Goal: Task Accomplishment & Management: Use online tool/utility

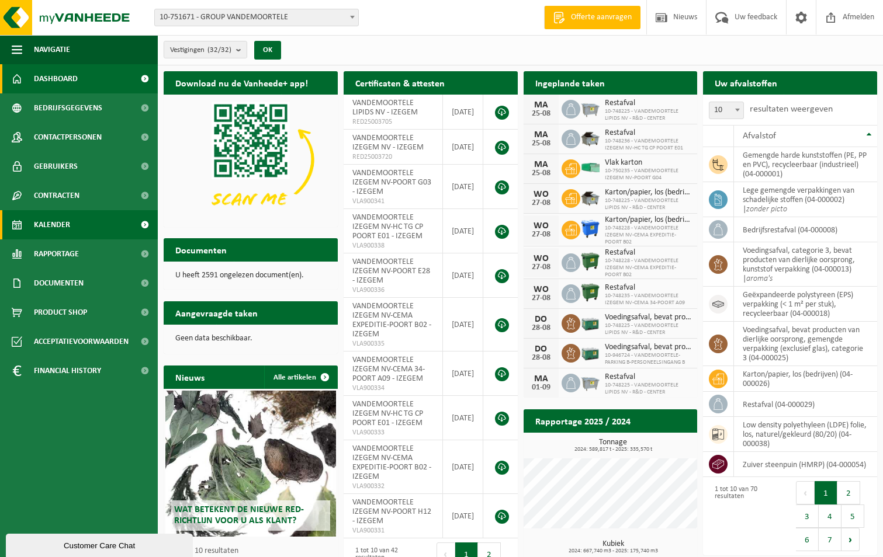
click at [54, 223] on span "Kalender" at bounding box center [52, 224] width 36 height 29
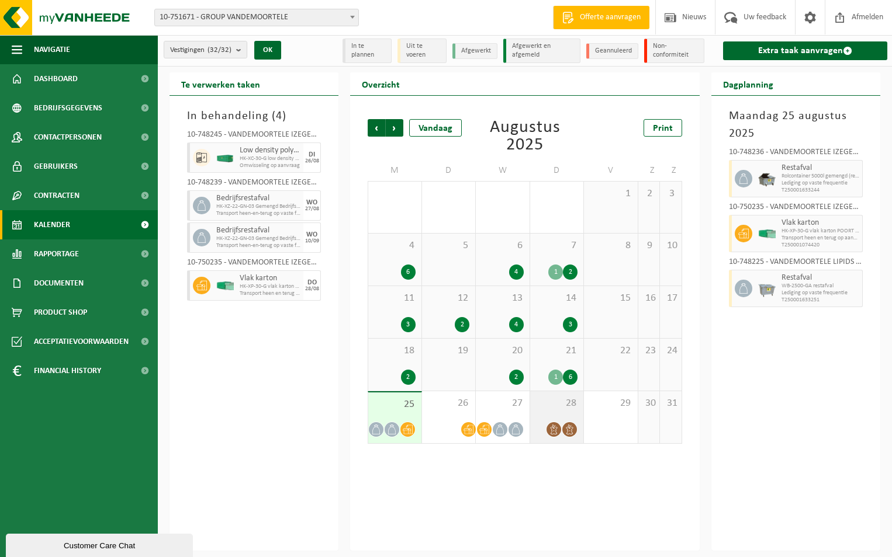
click at [559, 401] on span "28" at bounding box center [557, 403] width 42 height 13
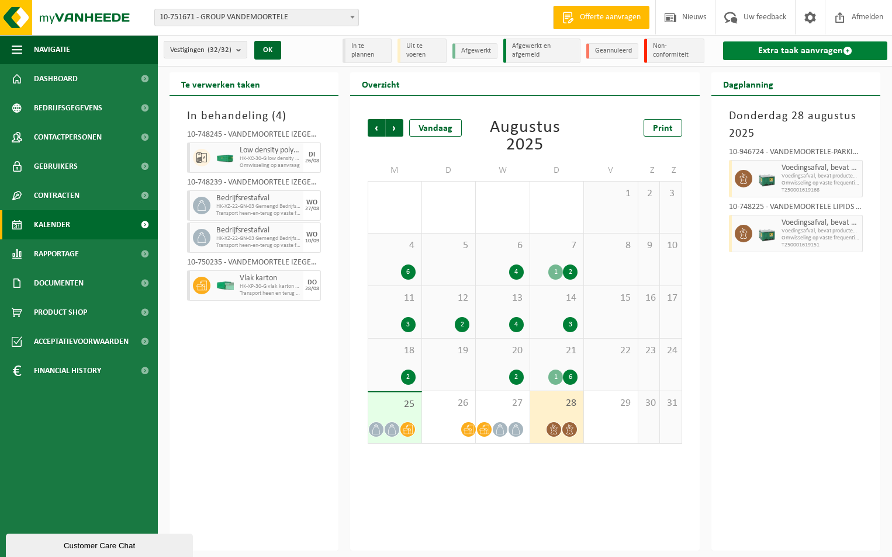
click at [806, 52] on link "Extra taak aanvragen" at bounding box center [805, 50] width 164 height 19
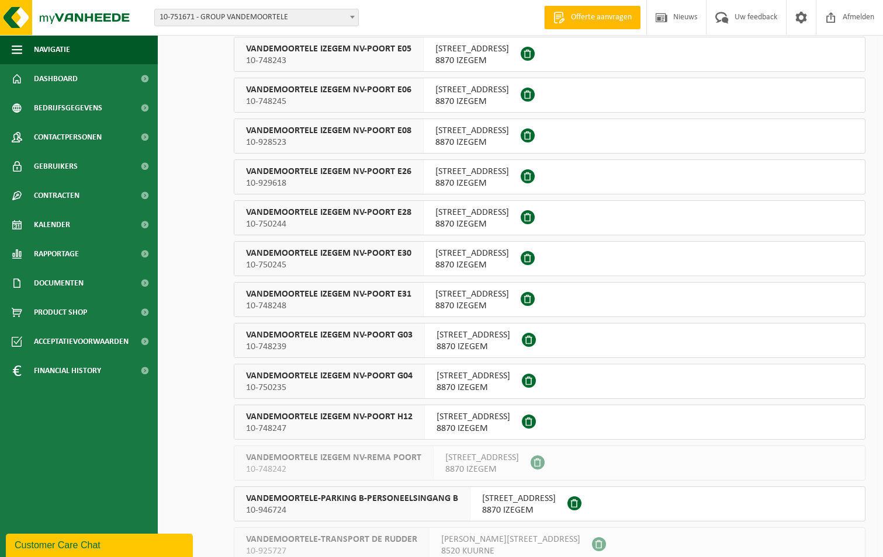
scroll to position [673, 0]
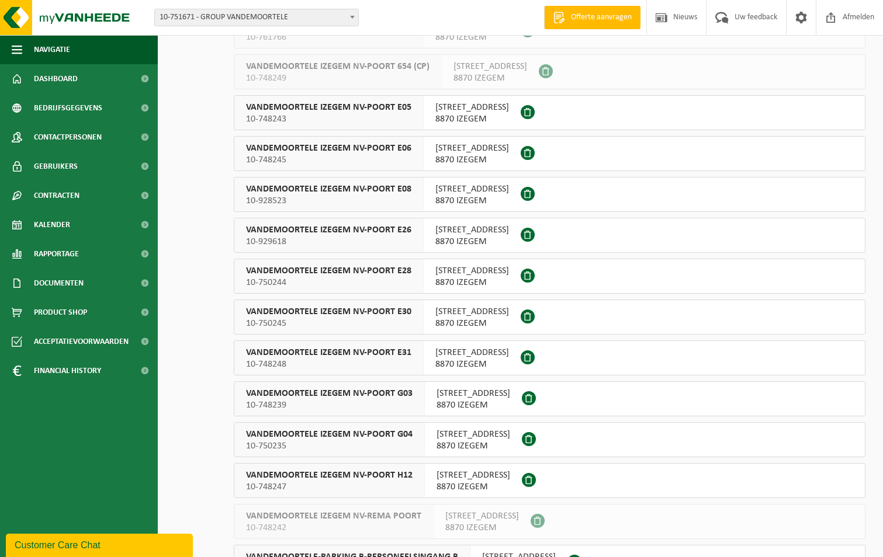
click at [341, 352] on span "VANDEMOORTELE IZEGEM NV-POORT E31" at bounding box center [328, 353] width 165 height 12
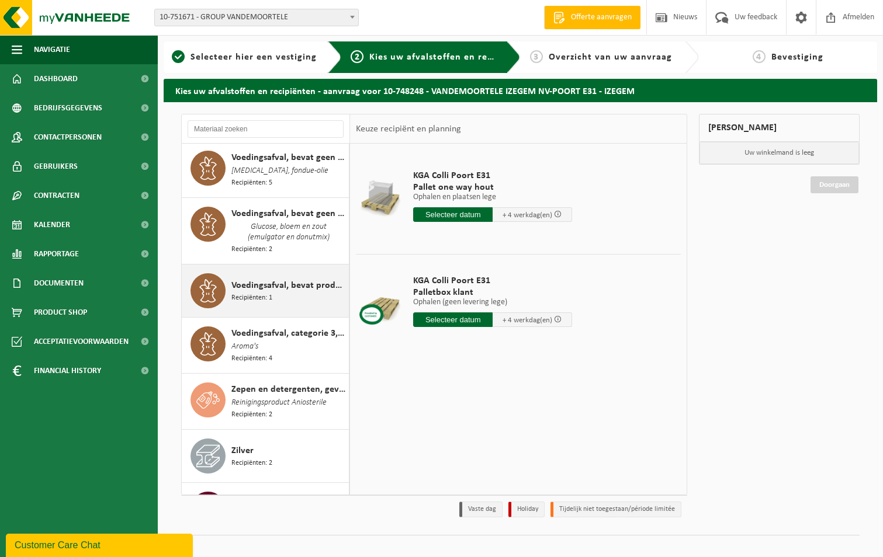
scroll to position [1758, 0]
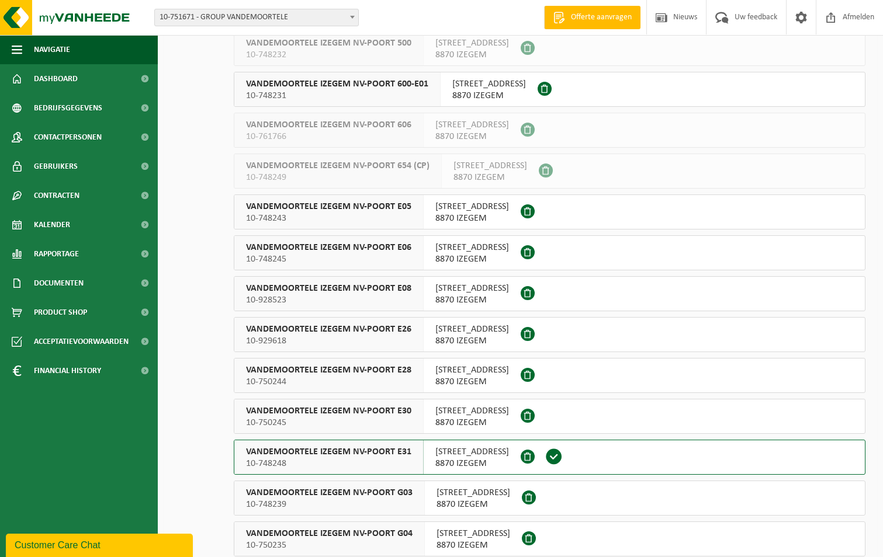
scroll to position [556, 0]
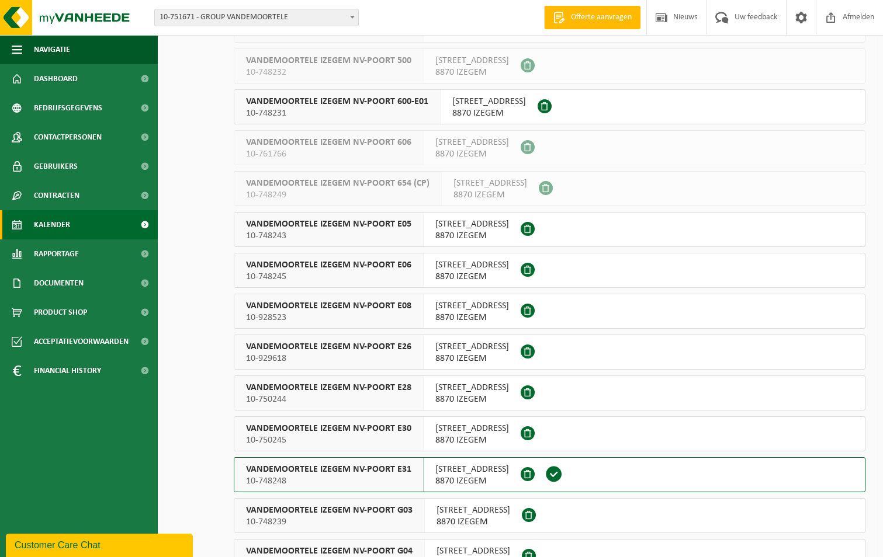
drag, startPoint x: 54, startPoint y: 223, endPoint x: 62, endPoint y: 222, distance: 8.3
click at [54, 223] on span "Kalender" at bounding box center [52, 224] width 36 height 29
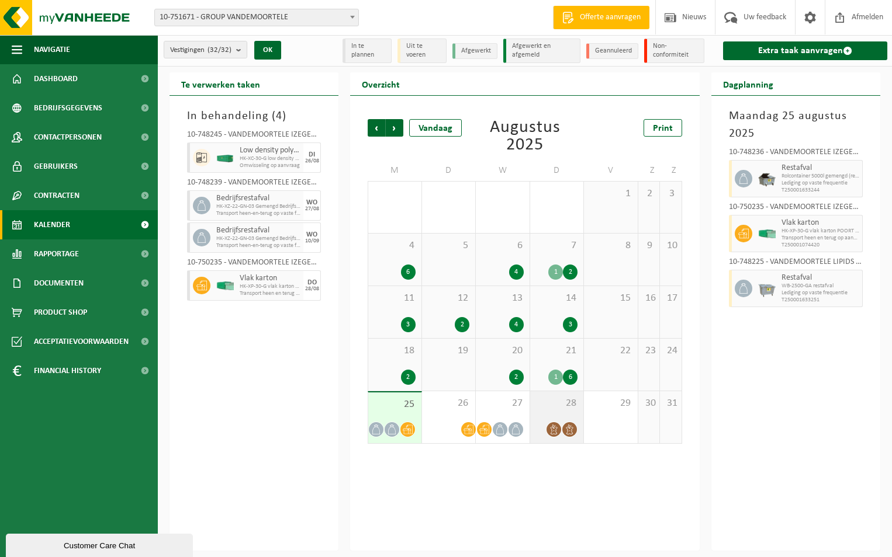
click at [548, 417] on div "28" at bounding box center [557, 417] width 54 height 52
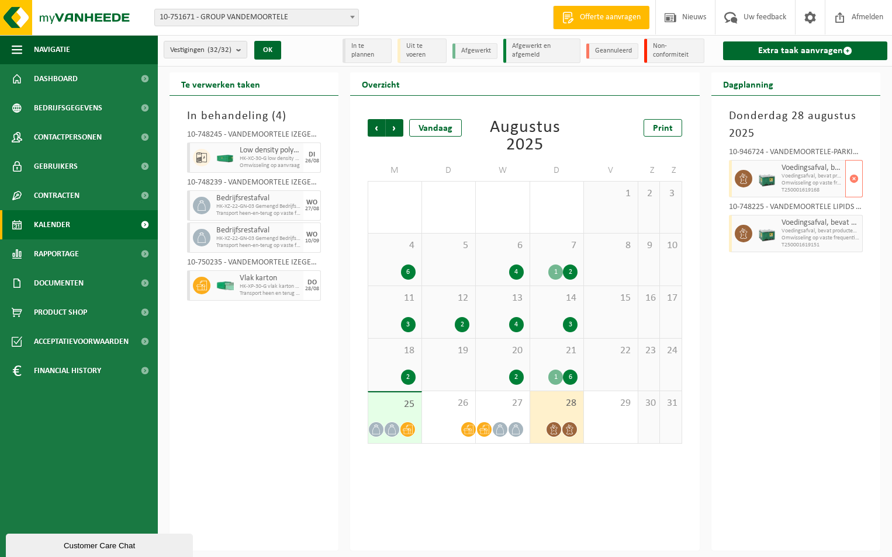
click at [768, 168] on div at bounding box center [766, 178] width 23 height 37
click at [768, 167] on div at bounding box center [766, 178] width 23 height 37
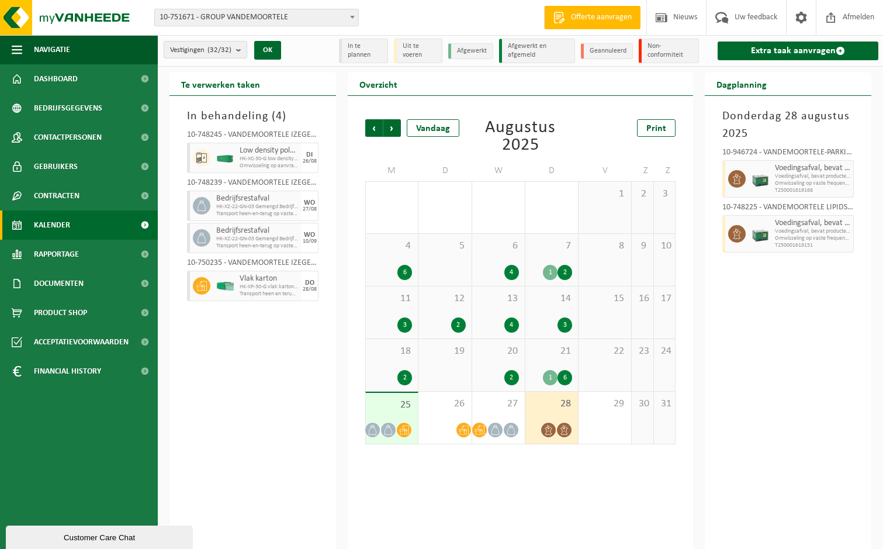
click at [774, 290] on div "Donderdag 28 augustus 2025 10-946724 - VANDEMOORTELE-PARKING B-PERSONEELSINGANG…" at bounding box center [788, 323] width 167 height 455
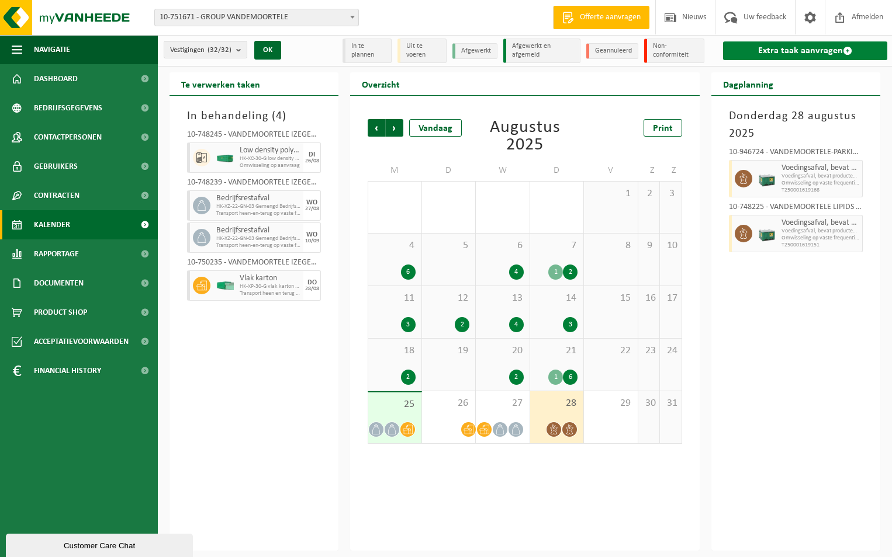
click at [806, 50] on link "Extra taak aanvragen" at bounding box center [805, 50] width 164 height 19
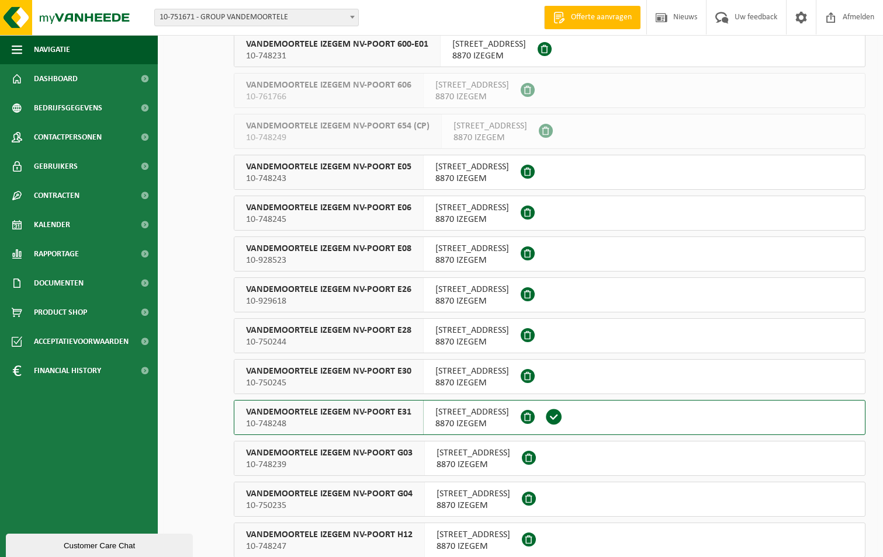
scroll to position [643, 0]
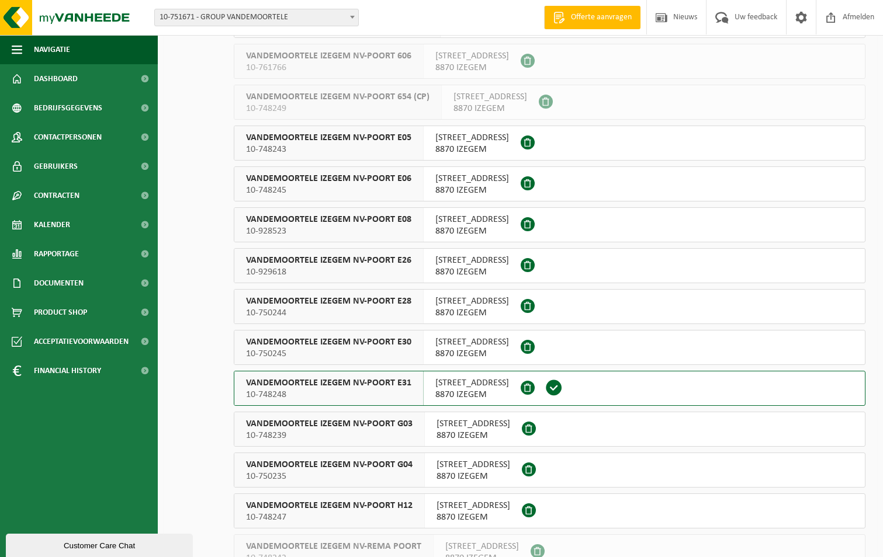
click at [284, 391] on span "10-748248" at bounding box center [328, 395] width 165 height 12
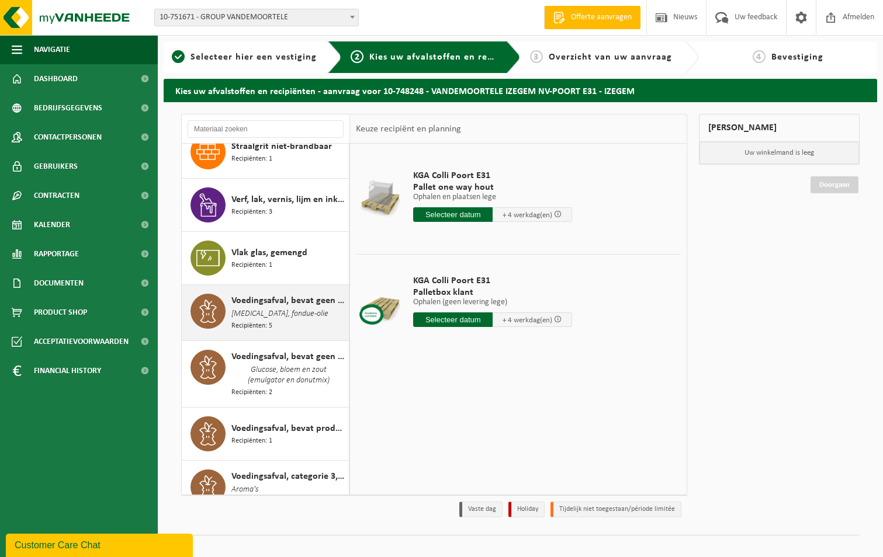
scroll to position [1700, 0]
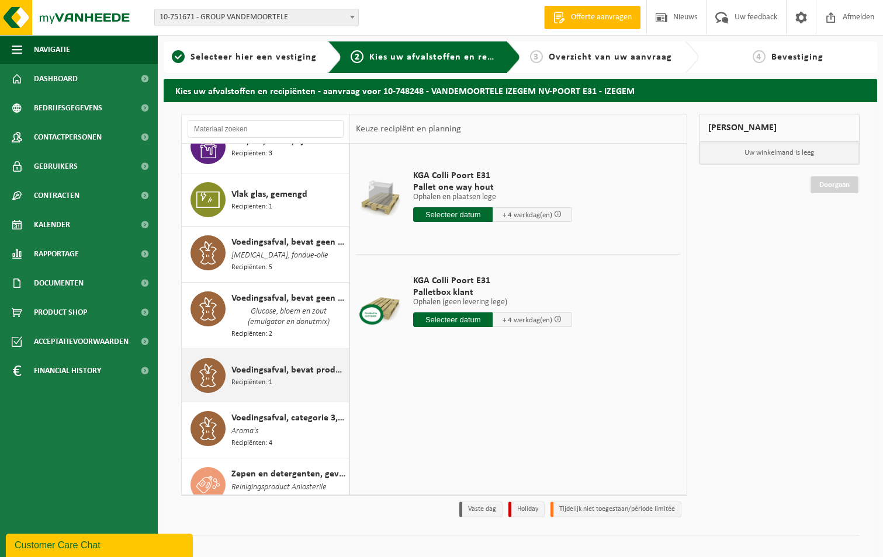
click at [250, 368] on span "Voedingsafval, bevat producten van dierlijke oorsprong, gemengde verpakking (ex…" at bounding box center [288, 370] width 115 height 14
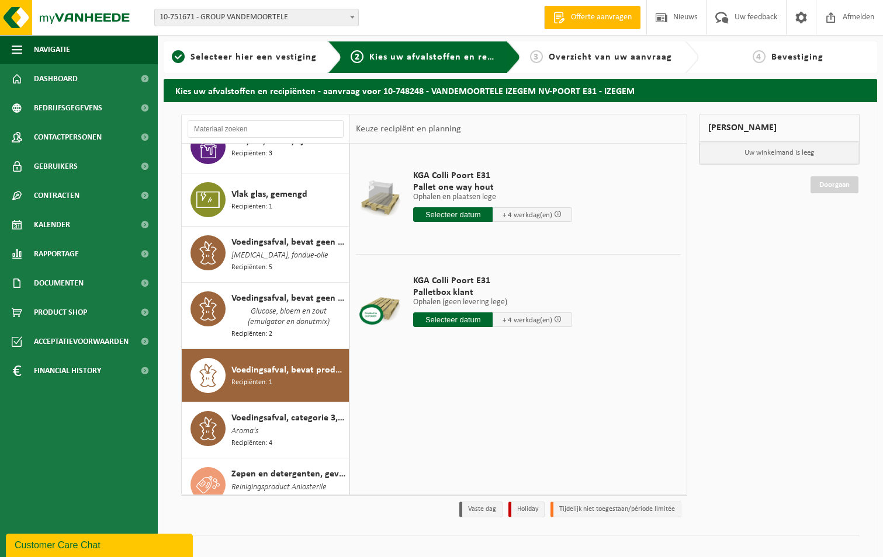
scroll to position [1817, 0]
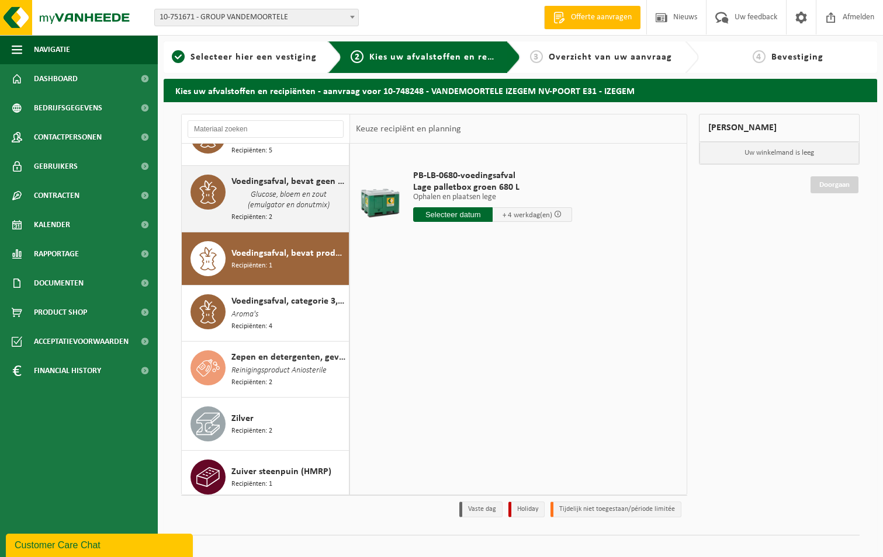
click at [266, 200] on span "Glucose, bloem en zout (emulgator en donutmix)" at bounding box center [288, 200] width 115 height 23
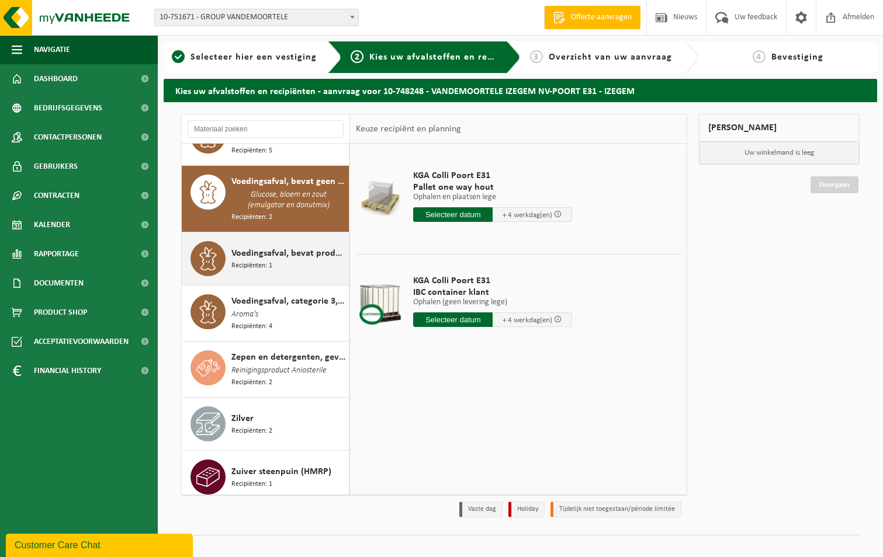
click at [255, 261] on span "Recipiënten: 1" at bounding box center [251, 266] width 41 height 11
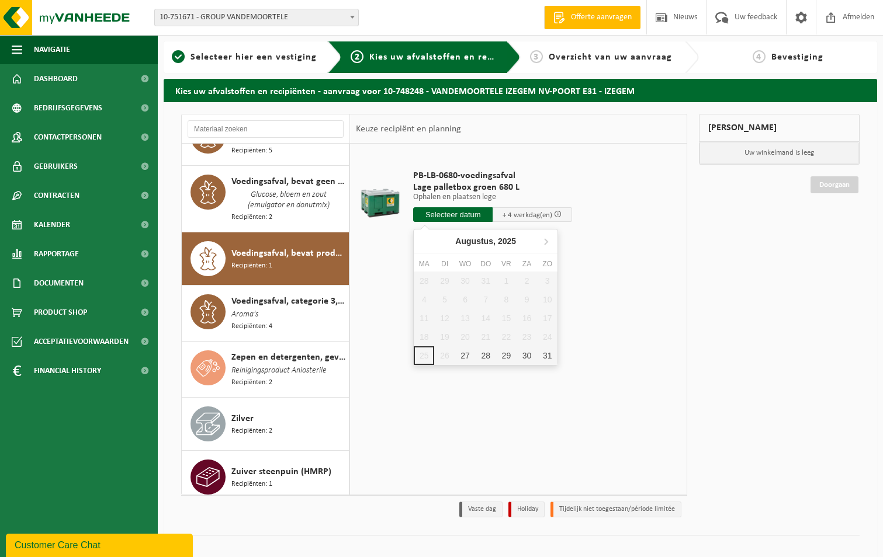
click at [452, 213] on input "text" at bounding box center [452, 214] width 79 height 15
click at [485, 354] on div "28" at bounding box center [486, 356] width 20 height 19
type input "Van 2025-08-28"
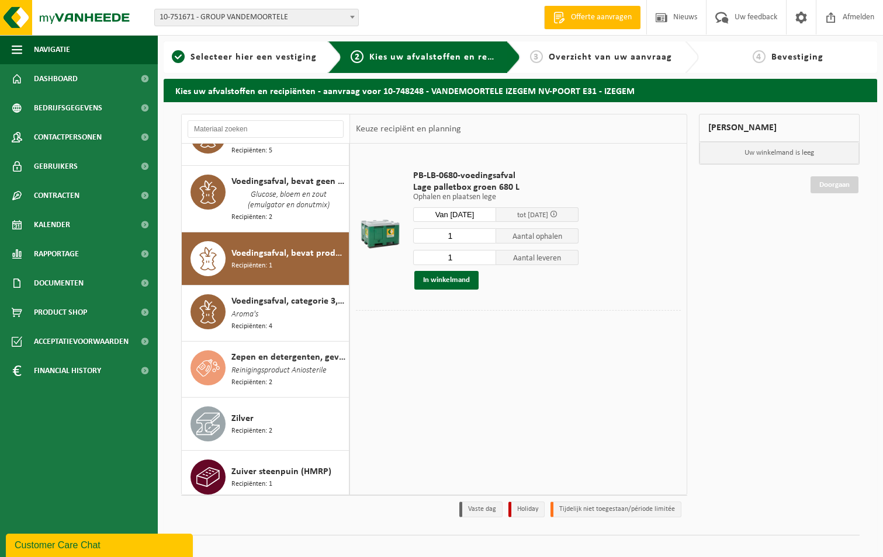
click at [469, 255] on input "1" at bounding box center [454, 257] width 83 height 15
type input "3"
click at [447, 280] on button "In winkelmand" at bounding box center [446, 280] width 64 height 19
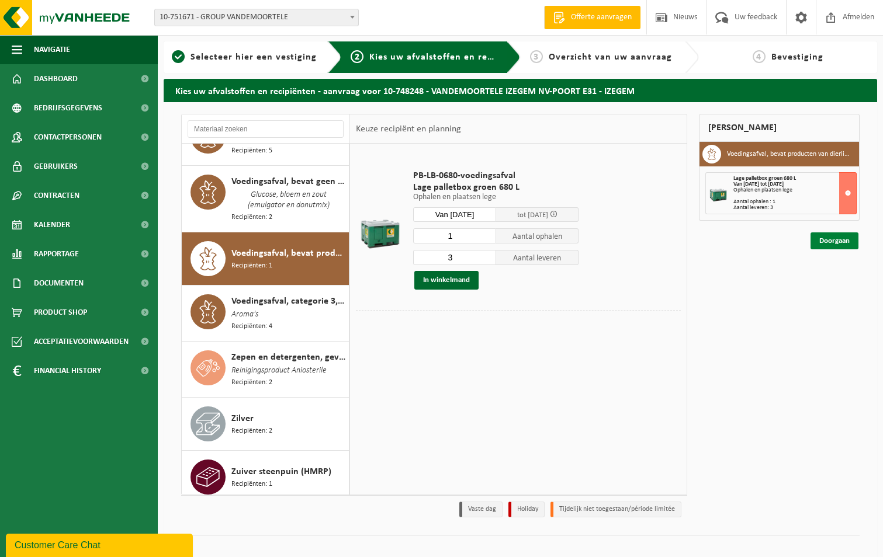
click at [831, 241] on link "Doorgaan" at bounding box center [834, 241] width 48 height 17
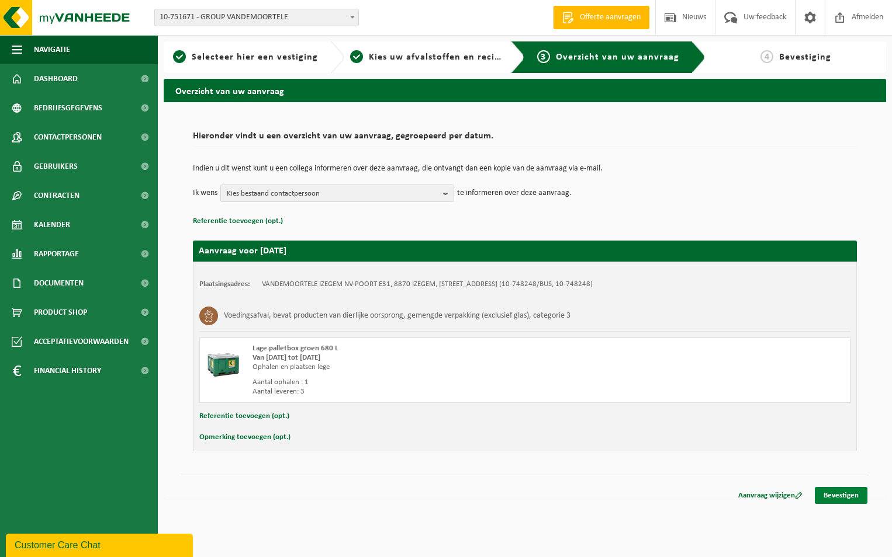
click at [839, 494] on link "Bevestigen" at bounding box center [841, 495] width 53 height 17
